Goal: Task Accomplishment & Management: Complete application form

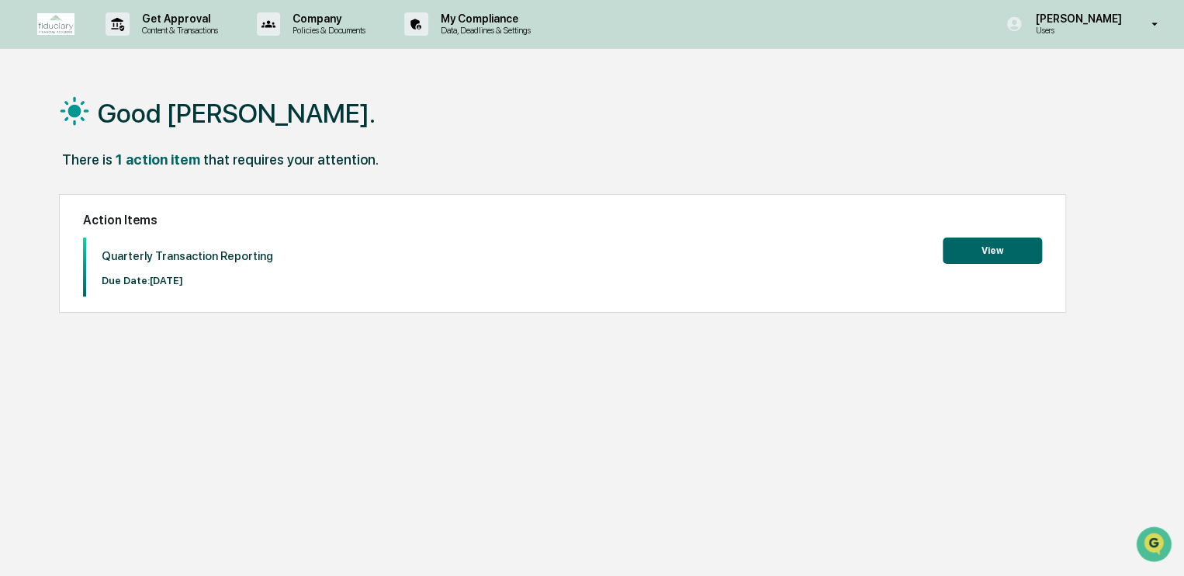
click at [979, 259] on button "View" at bounding box center [992, 250] width 99 height 26
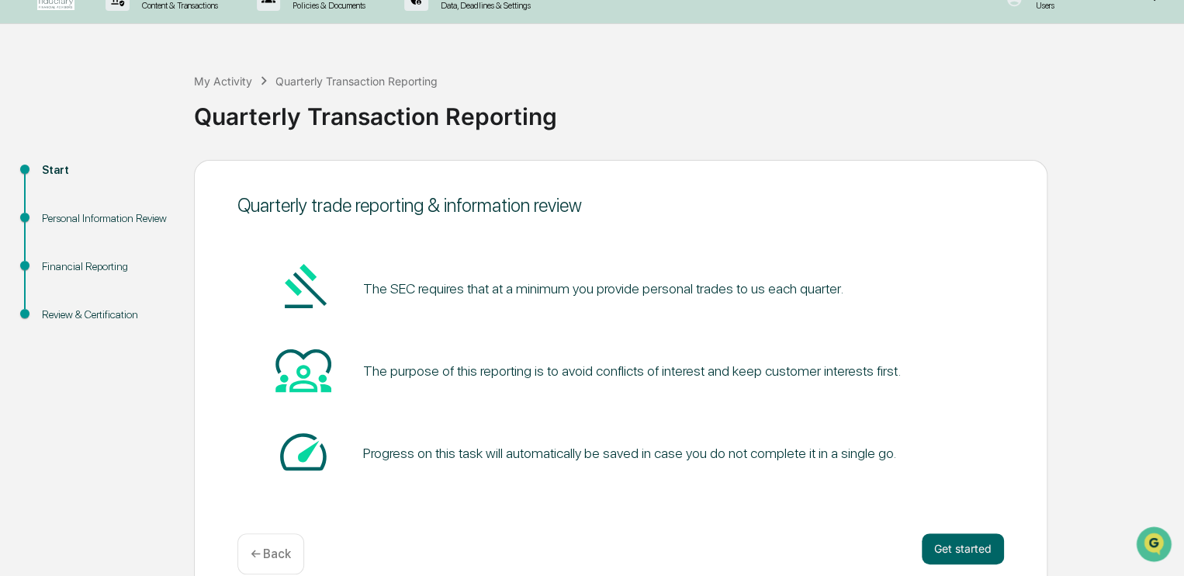
scroll to position [48, 0]
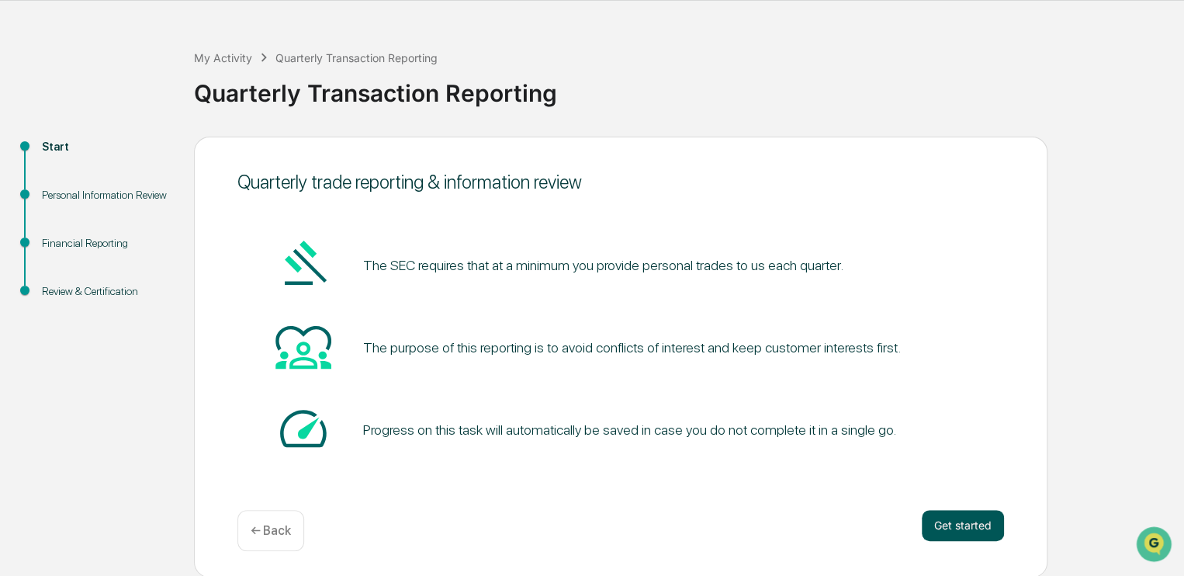
click at [972, 527] on button "Get started" at bounding box center [963, 525] width 82 height 31
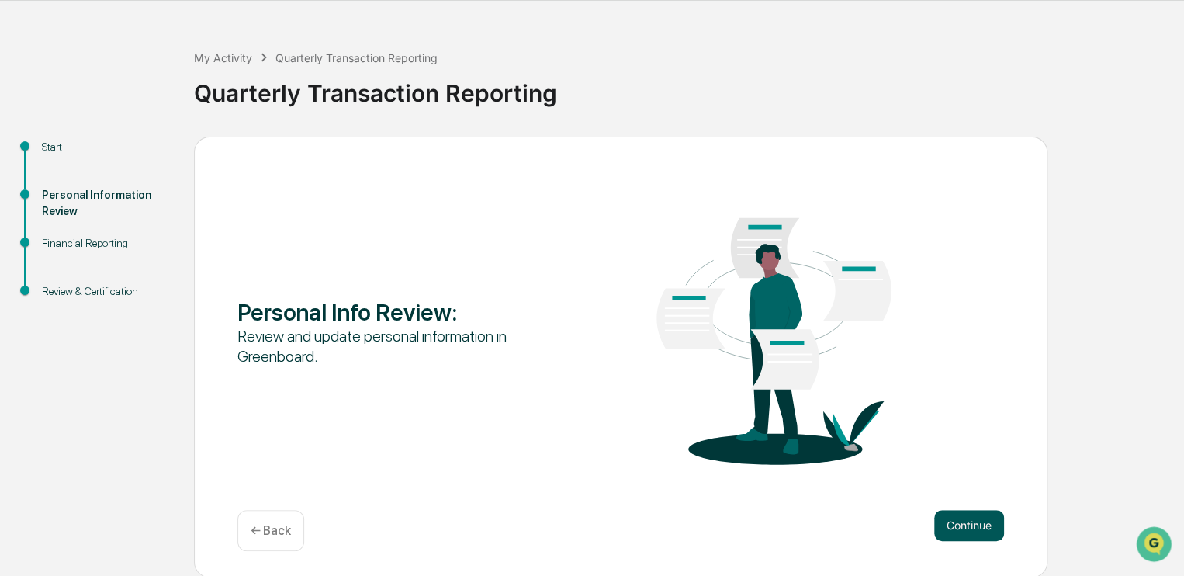
click at [959, 527] on button "Continue" at bounding box center [969, 525] width 70 height 31
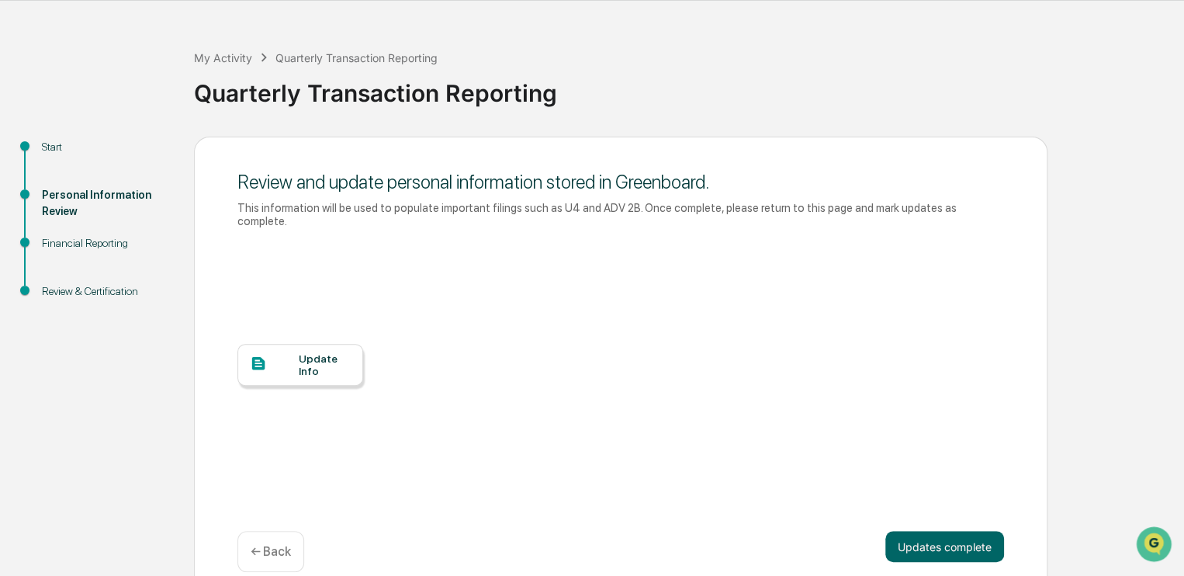
click at [294, 359] on div at bounding box center [274, 364] width 49 height 19
click at [931, 531] on button "Updates complete" at bounding box center [944, 546] width 119 height 31
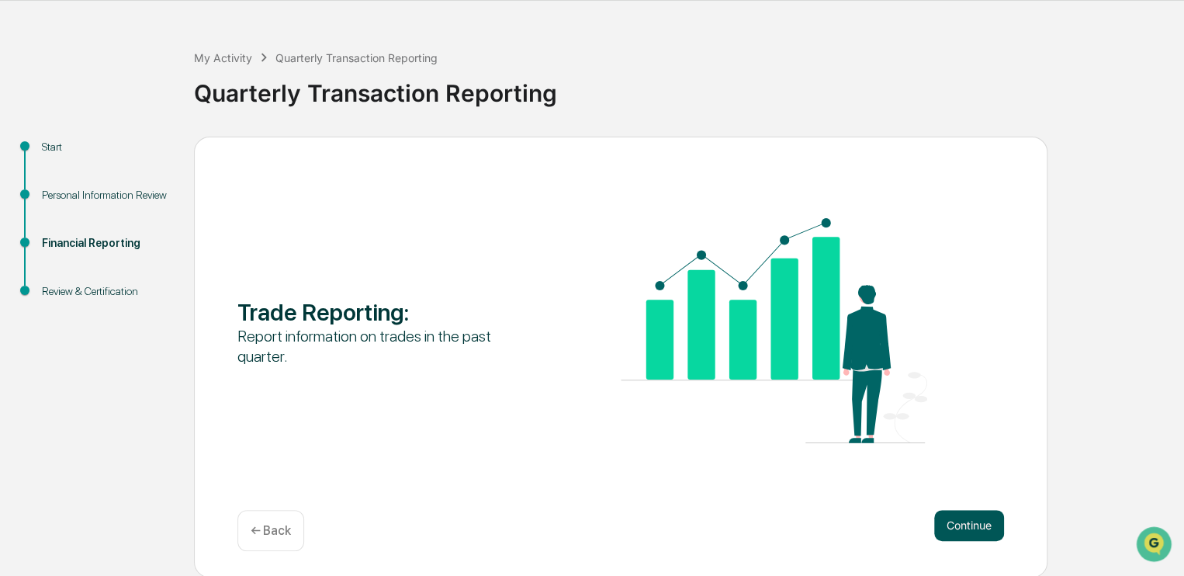
click at [956, 520] on button "Continue" at bounding box center [969, 525] width 70 height 31
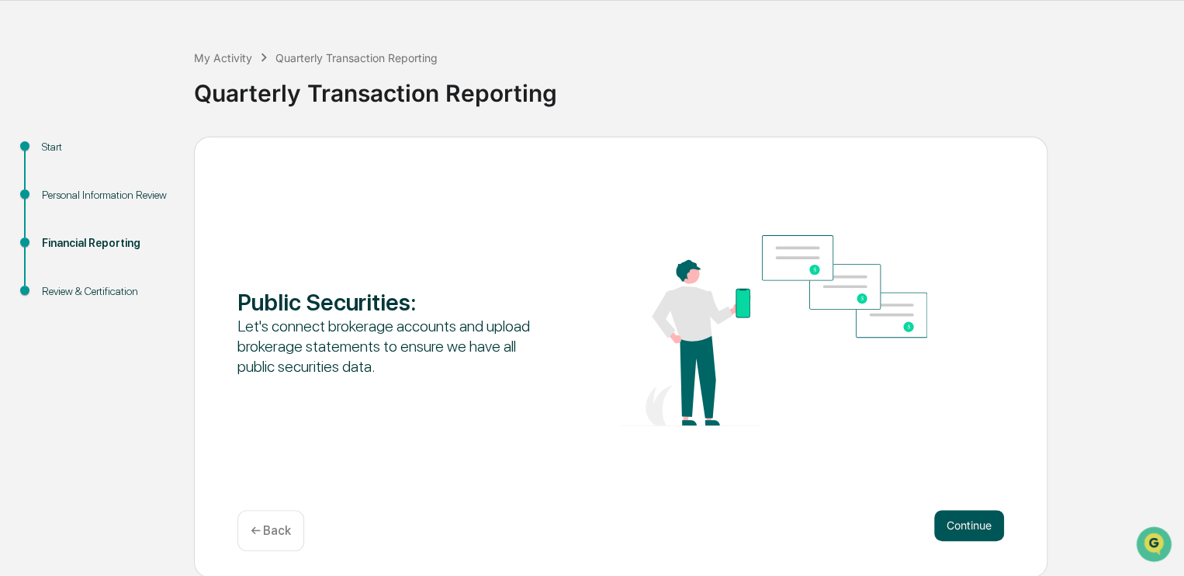
click at [944, 518] on button "Continue" at bounding box center [969, 525] width 70 height 31
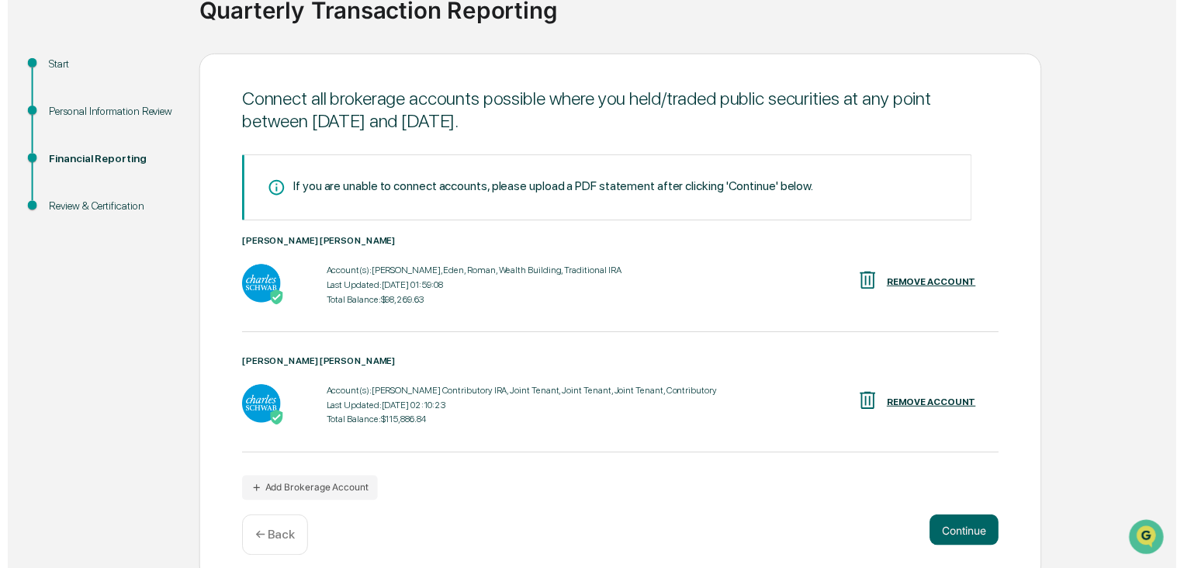
scroll to position [145, 0]
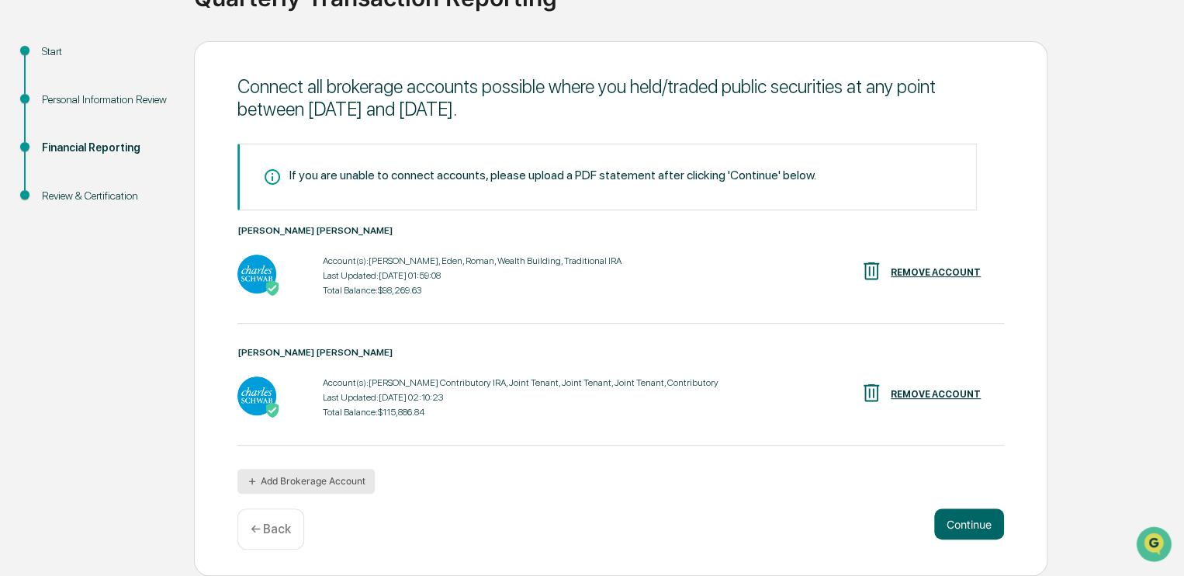
click at [326, 480] on button "Add Brokerage Account" at bounding box center [305, 481] width 137 height 25
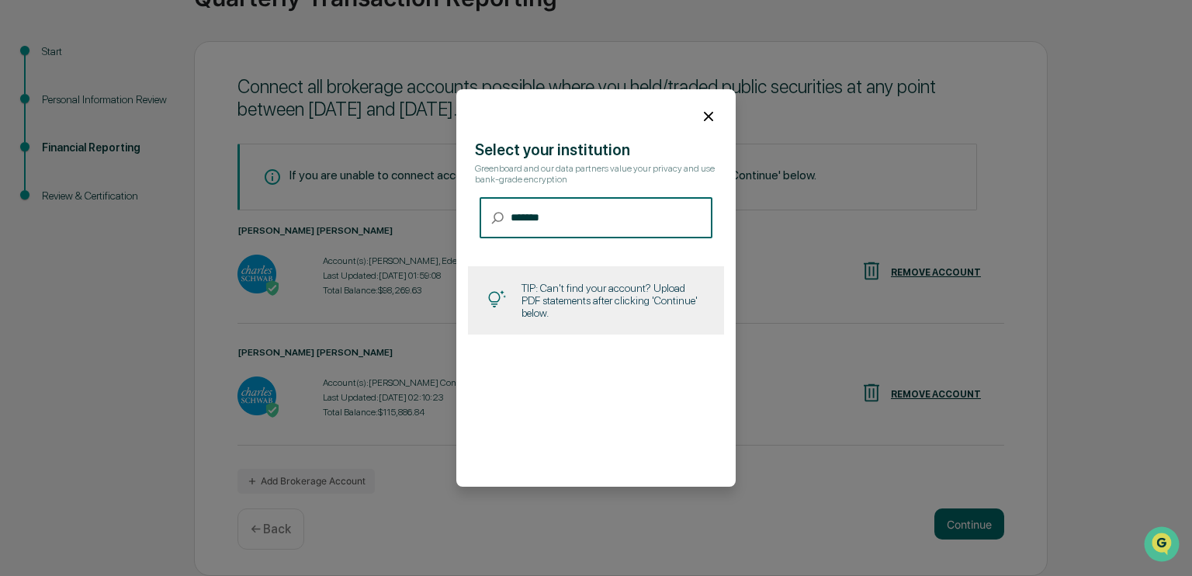
type input "*******"
click at [700, 116] on icon at bounding box center [708, 116] width 17 height 17
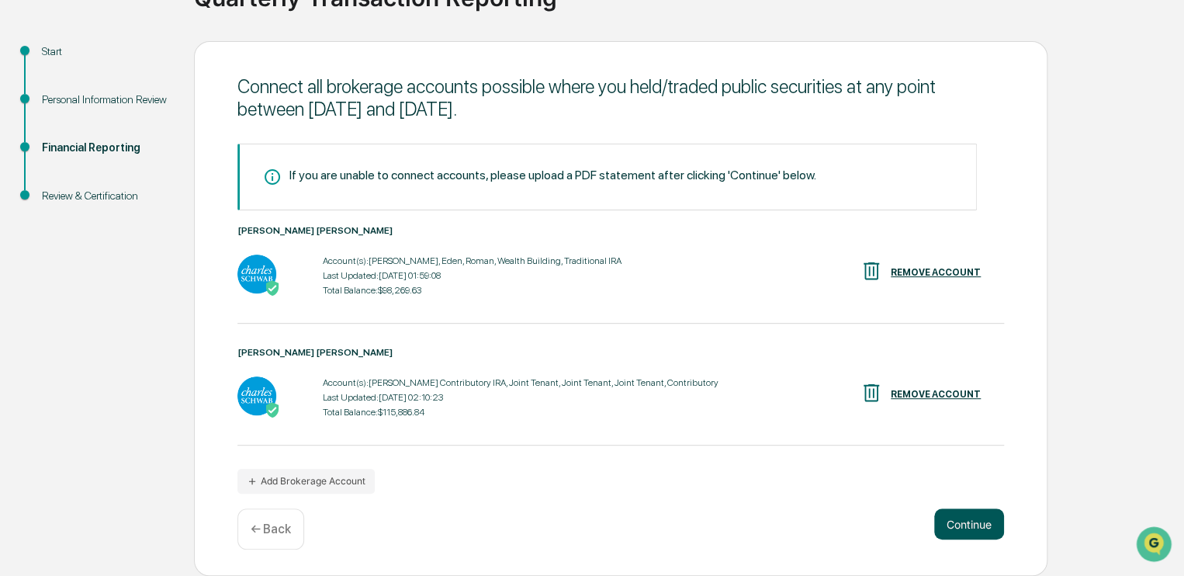
click at [968, 524] on button "Continue" at bounding box center [969, 523] width 70 height 31
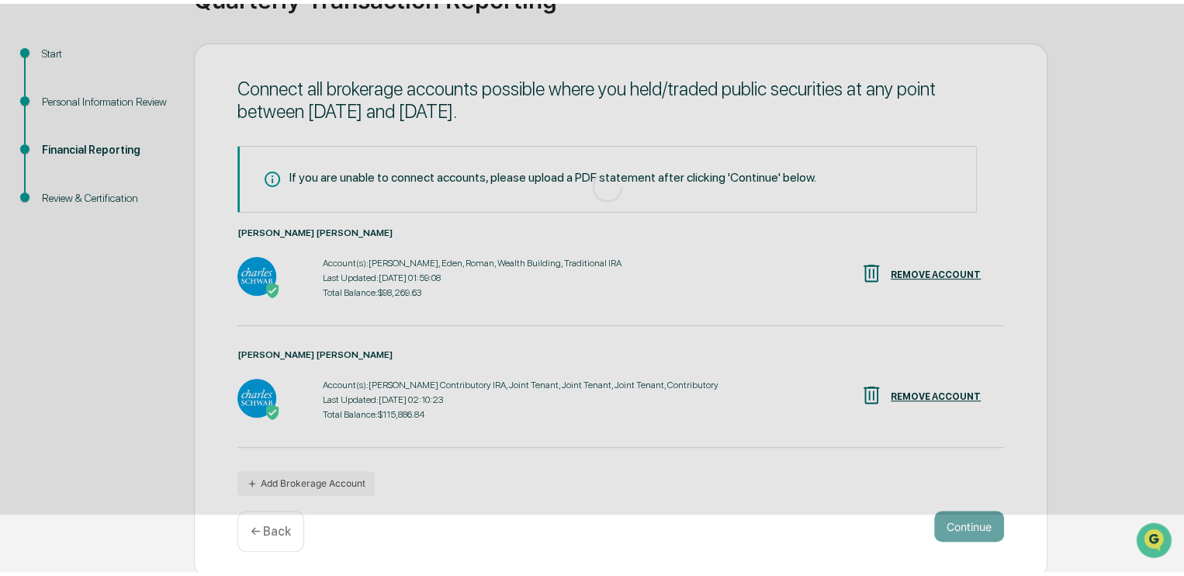
scroll to position [48, 0]
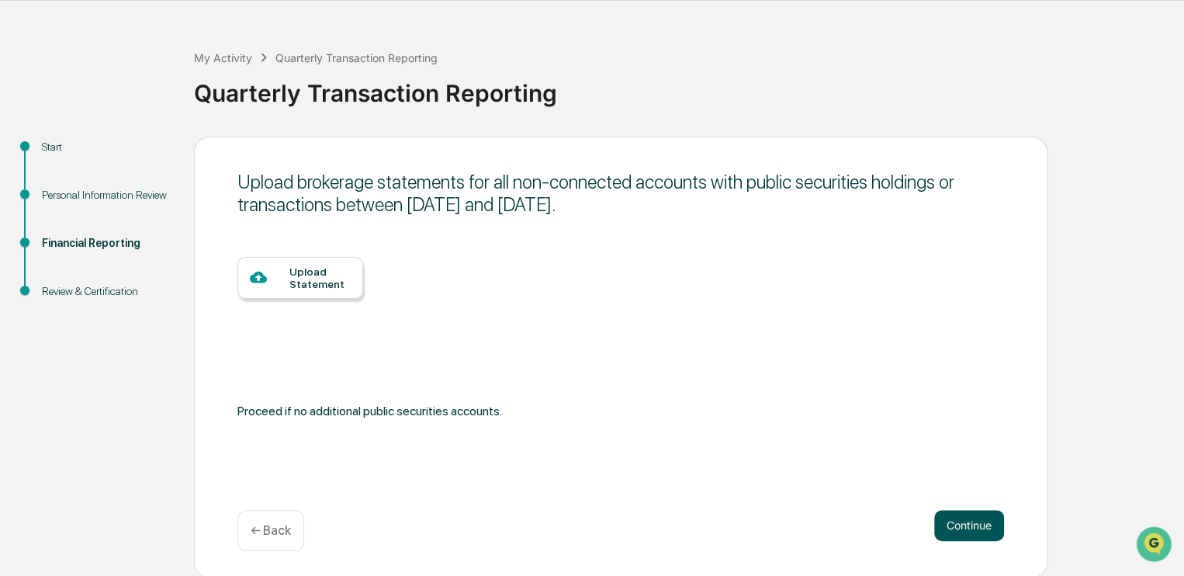
click at [958, 524] on button "Continue" at bounding box center [969, 525] width 70 height 31
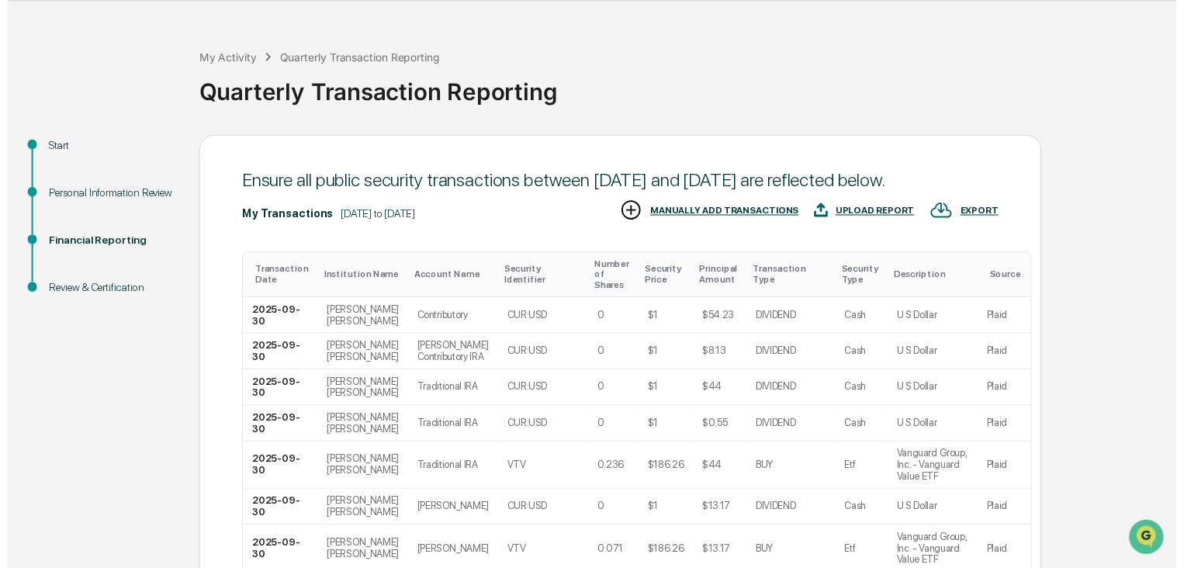
scroll to position [357, 0]
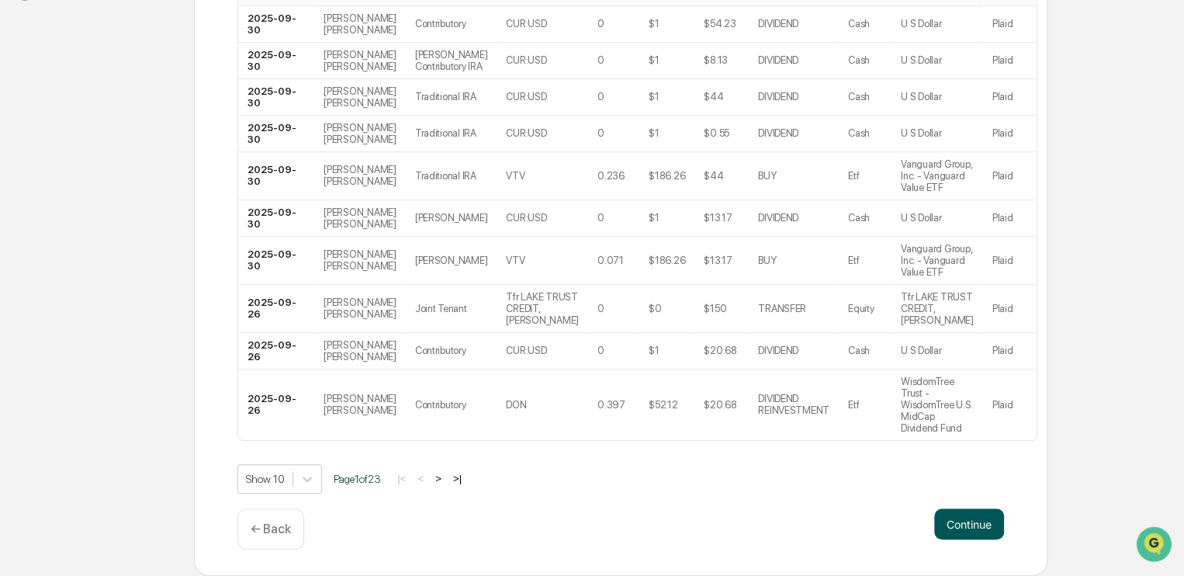
click at [963, 515] on button "Continue" at bounding box center [969, 523] width 70 height 31
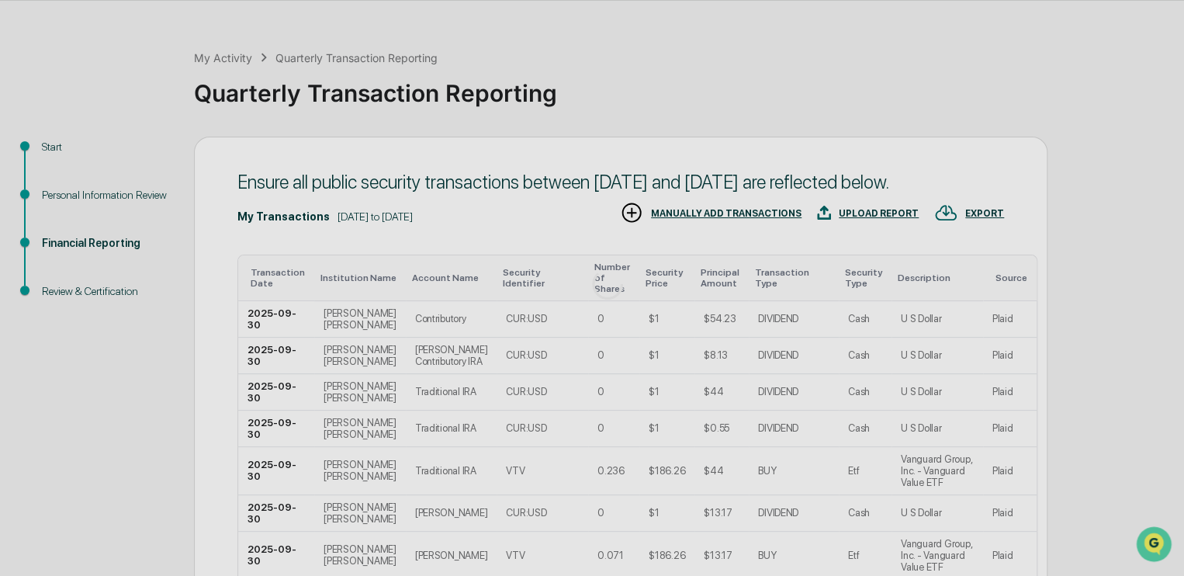
scroll to position [97, 0]
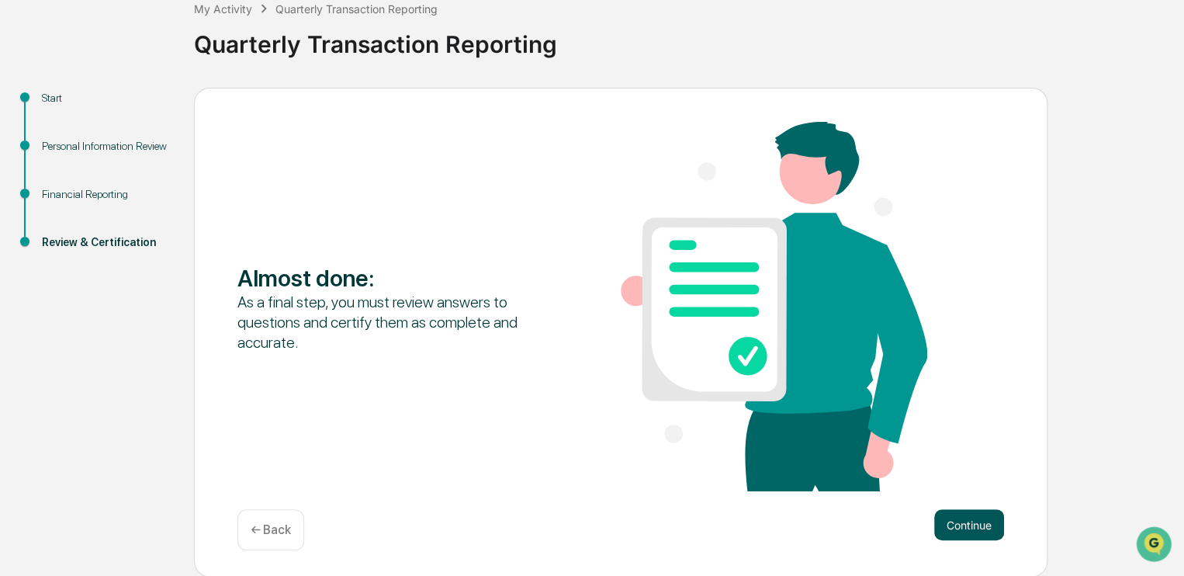
click at [975, 520] on button "Continue" at bounding box center [969, 524] width 70 height 31
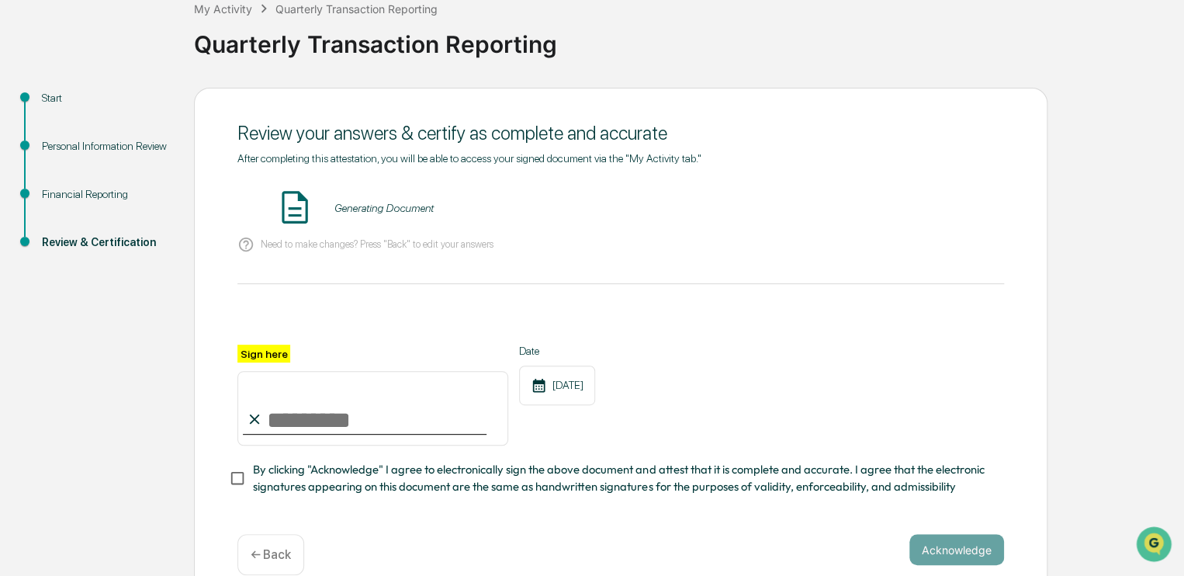
click at [294, 423] on input "Sign here" at bounding box center [372, 408] width 271 height 74
type input "**********"
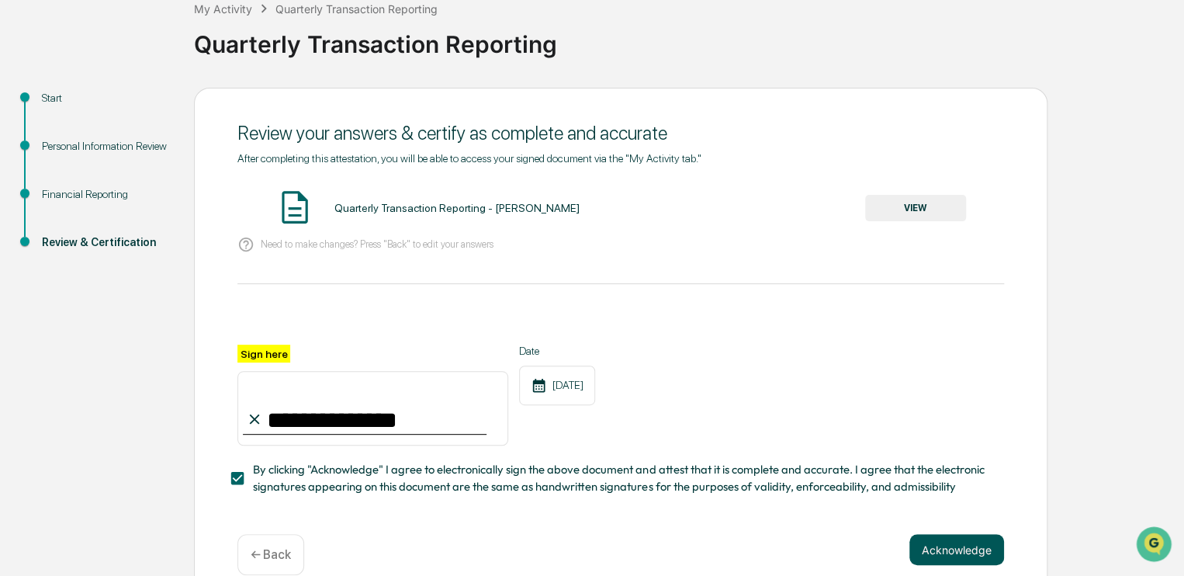
click at [950, 551] on button "Acknowledge" at bounding box center [956, 549] width 95 height 31
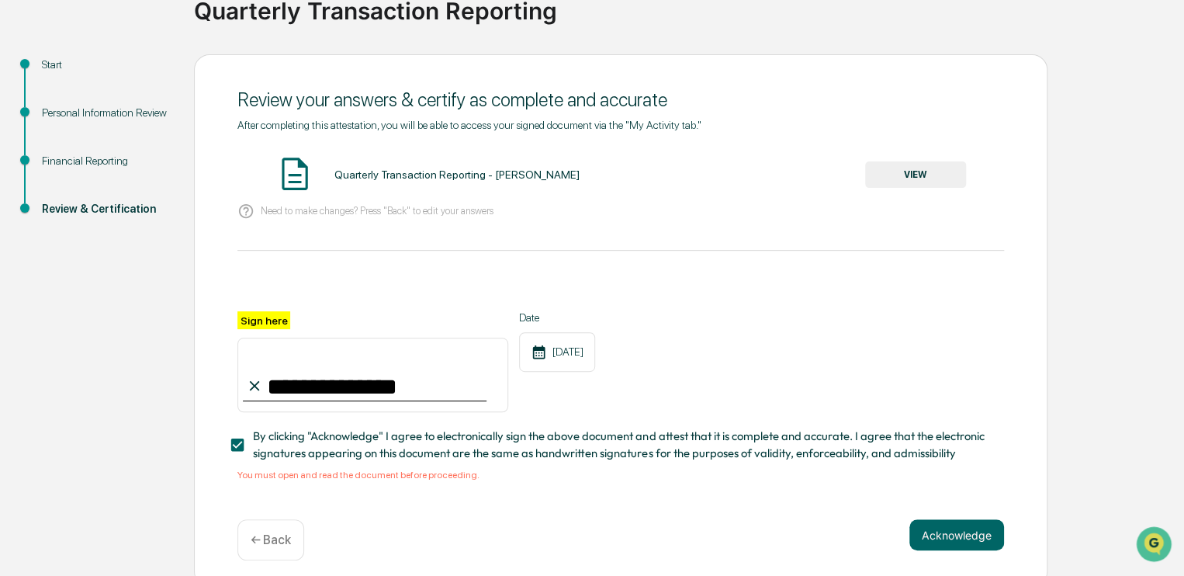
scroll to position [146, 0]
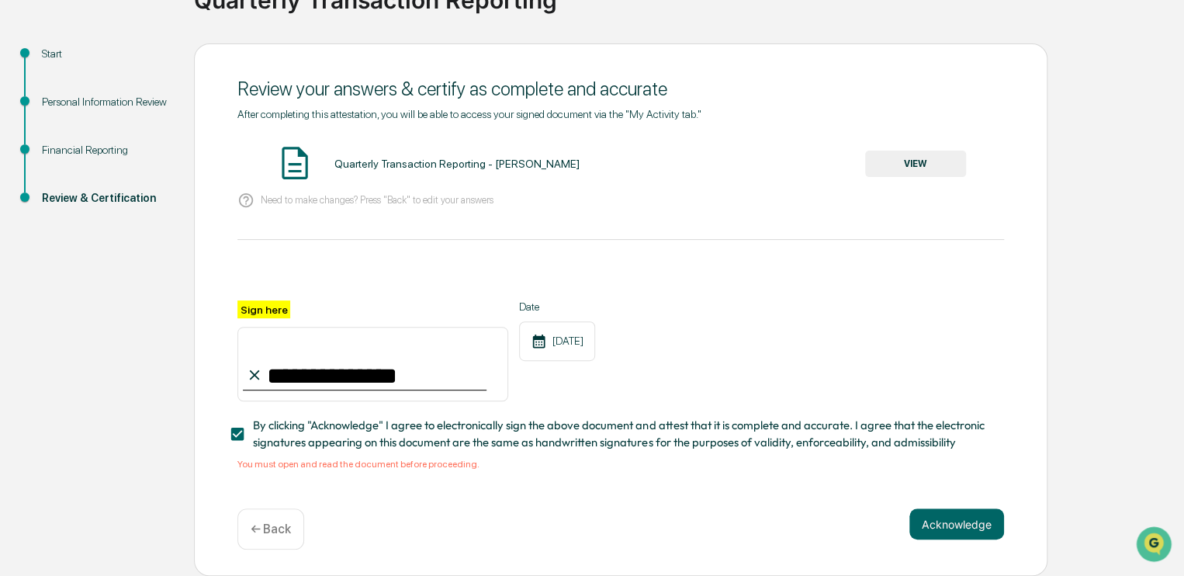
click at [885, 151] on button "VIEW" at bounding box center [915, 164] width 101 height 26
